Goal: Transaction & Acquisition: Purchase product/service

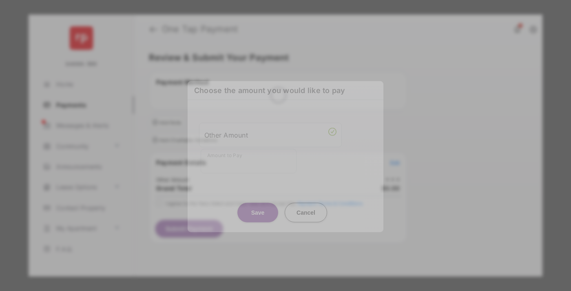
click at [270, 128] on div "Other Amount" at bounding box center [270, 135] width 132 height 14
type input "**"
click at [258, 202] on button "Save" at bounding box center [257, 212] width 41 height 20
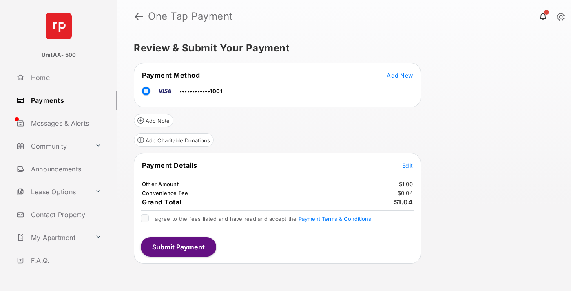
click at [407, 165] on span "Edit" at bounding box center [407, 165] width 11 height 7
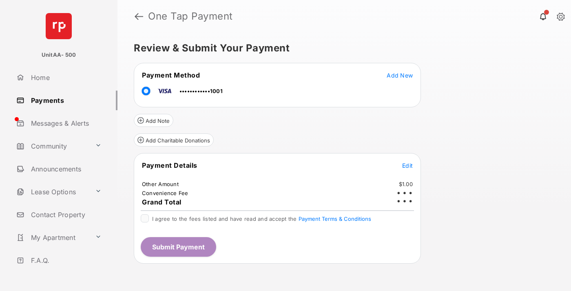
click at [178, 246] on button "Submit Payment" at bounding box center [178, 247] width 75 height 20
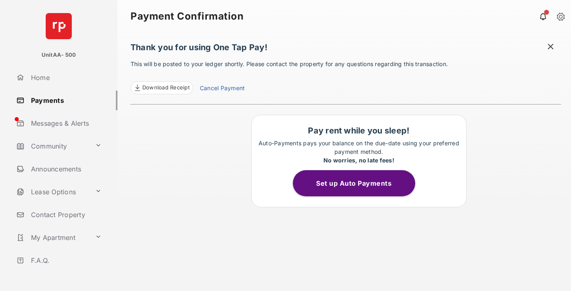
click at [64, 100] on link "Payments" at bounding box center [65, 101] width 104 height 20
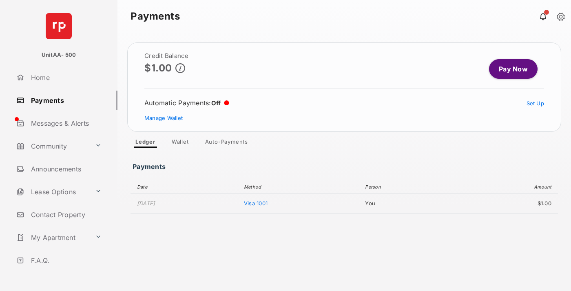
click at [510, 69] on link "Pay Now" at bounding box center [513, 69] width 49 height 20
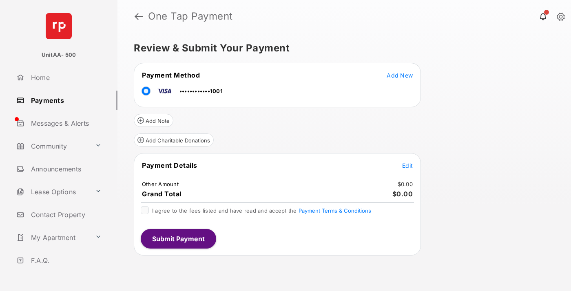
click at [407, 165] on span "Edit" at bounding box center [407, 165] width 11 height 7
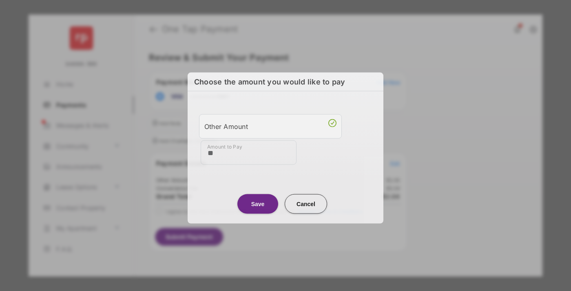
type input "**"
click at [258, 203] on button "Save" at bounding box center [257, 204] width 41 height 20
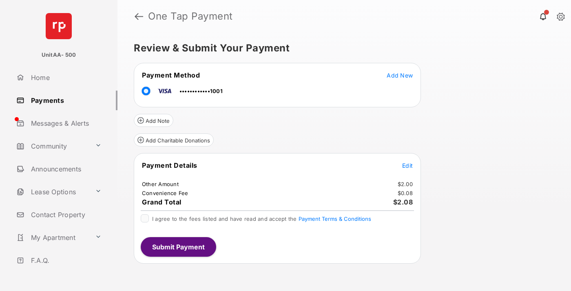
click at [178, 246] on button "Submit Payment" at bounding box center [178, 247] width 75 height 20
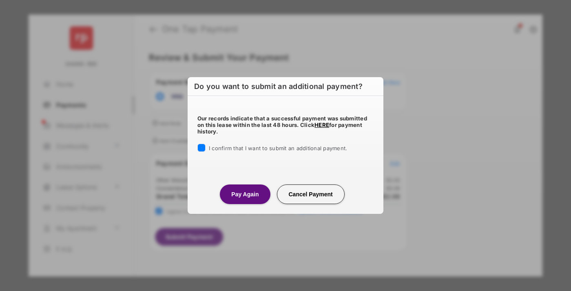
click at [245, 194] on button "Pay Again" at bounding box center [245, 194] width 50 height 20
